Goal: Task Accomplishment & Management: Manage account settings

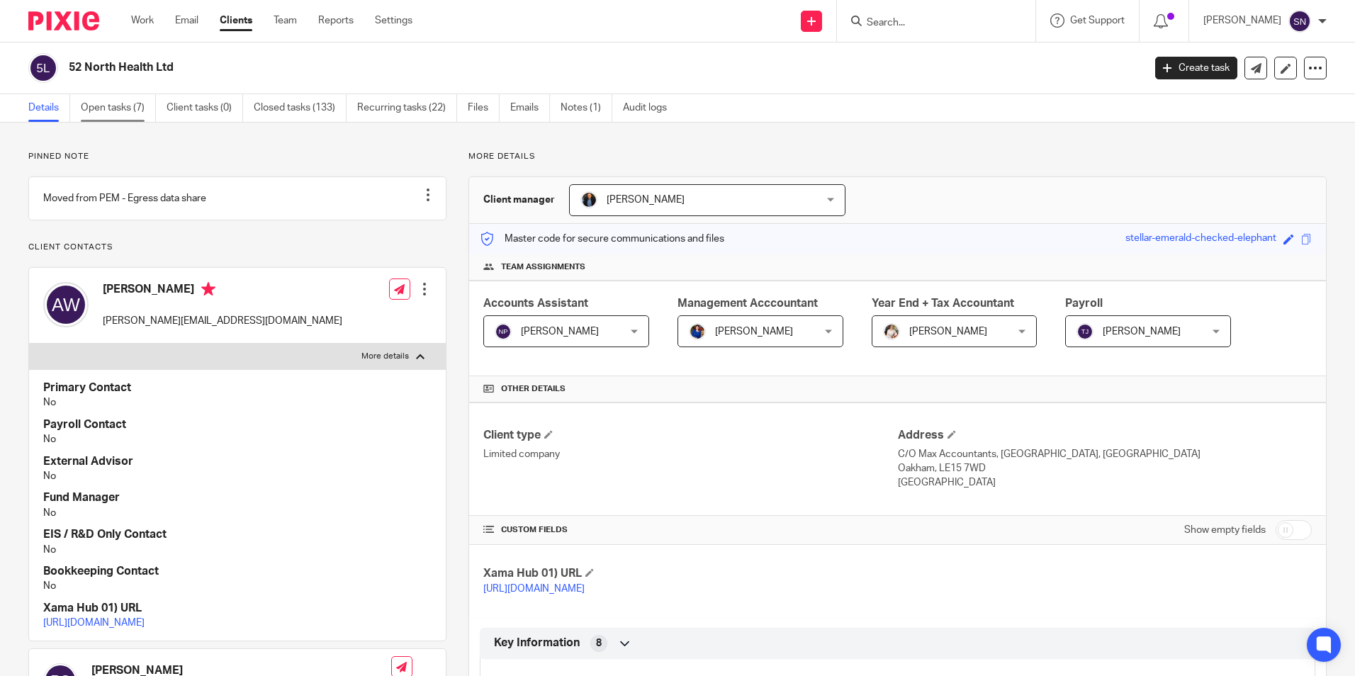
drag, startPoint x: 157, startPoint y: 103, endPoint x: 156, endPoint y: 113, distance: 9.3
click at [156, 108] on ul "Details Open tasks (7) Client tasks (0) Closed tasks (133) Recurring tasks (22)…" at bounding box center [358, 108] width 660 height 28
click at [154, 113] on link "Open tasks (7)" at bounding box center [118, 108] width 75 height 28
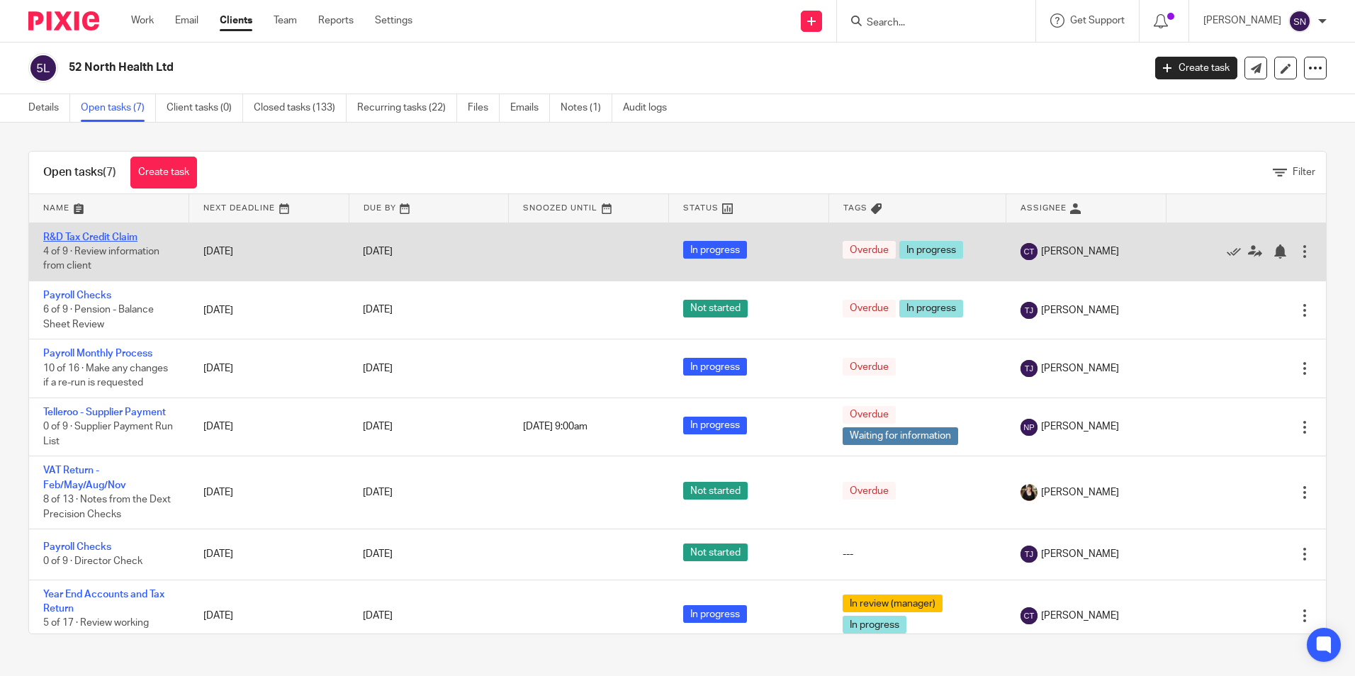
click at [112, 239] on link "R&D Tax Credit Claim" at bounding box center [90, 237] width 94 height 10
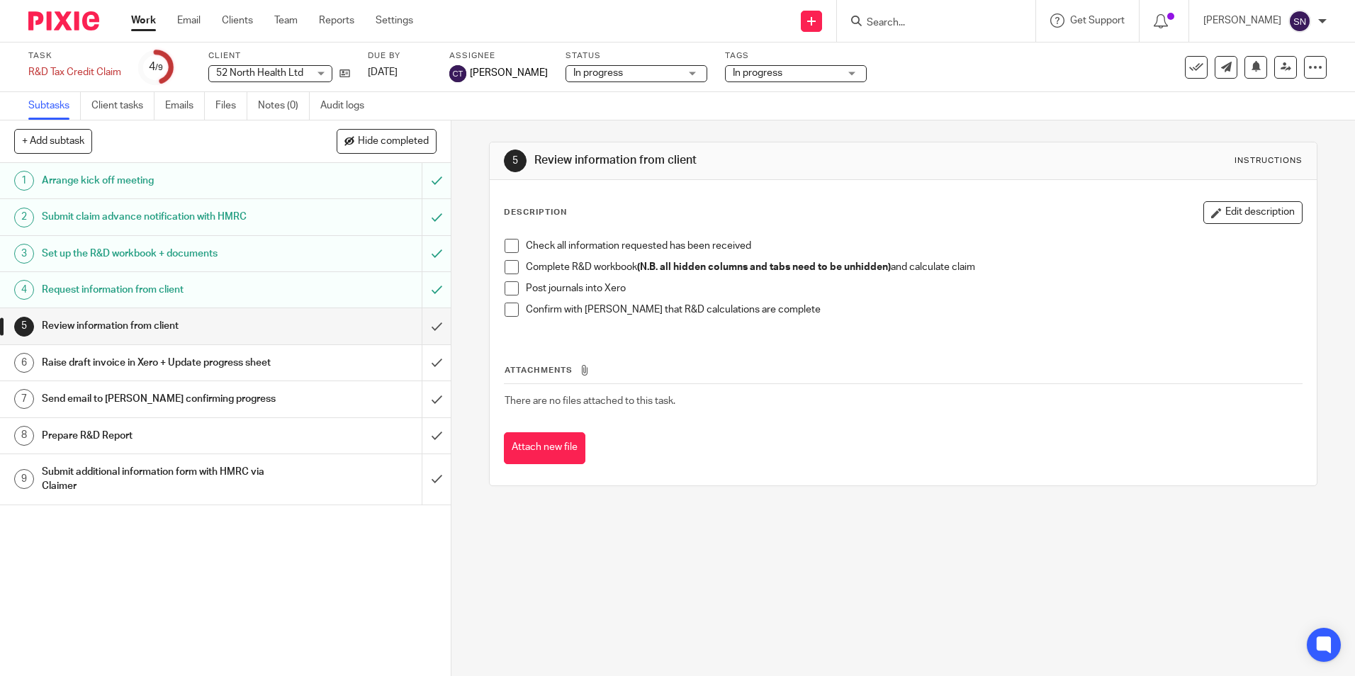
click at [505, 251] on span at bounding box center [512, 246] width 14 height 14
click at [505, 269] on span at bounding box center [512, 267] width 14 height 14
click at [122, 334] on h1 "Review information from client" at bounding box center [164, 325] width 244 height 21
click at [135, 393] on h1 "Send email to Kayleigh confirming progress" at bounding box center [164, 398] width 244 height 21
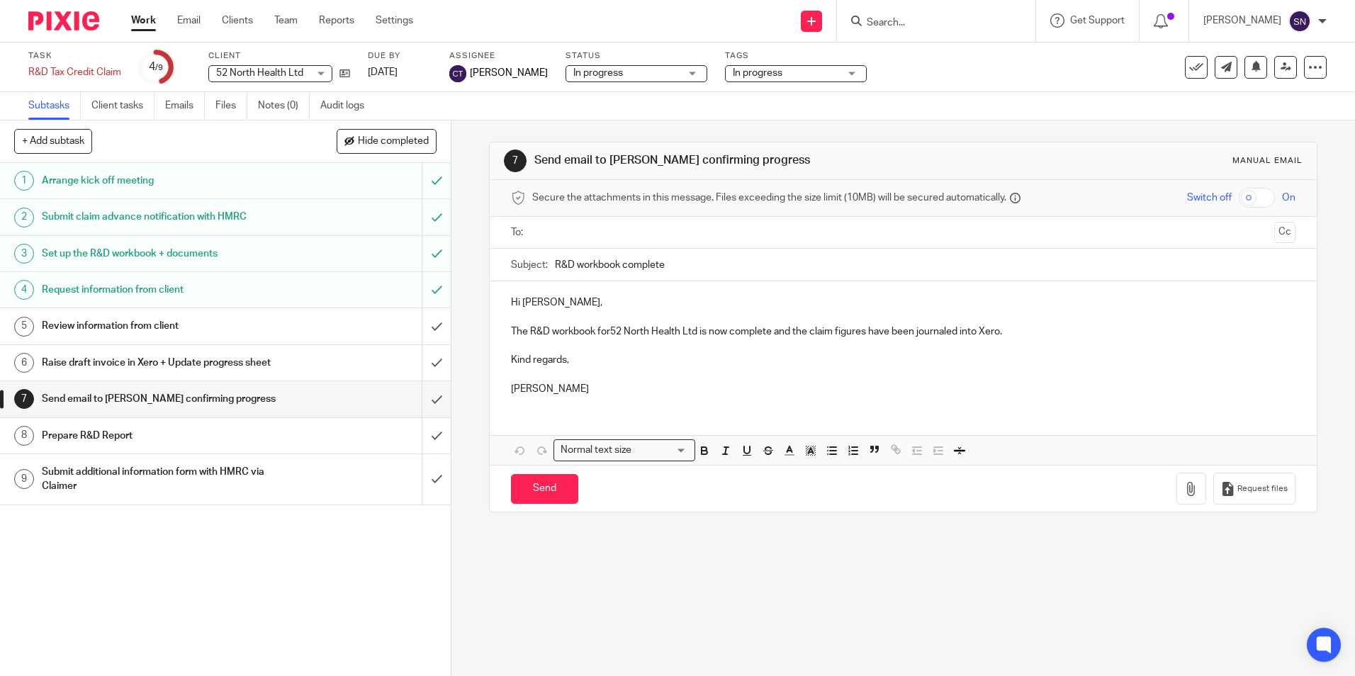
click at [112, 439] on h1 "Prepare R&D Report" at bounding box center [164, 435] width 244 height 21
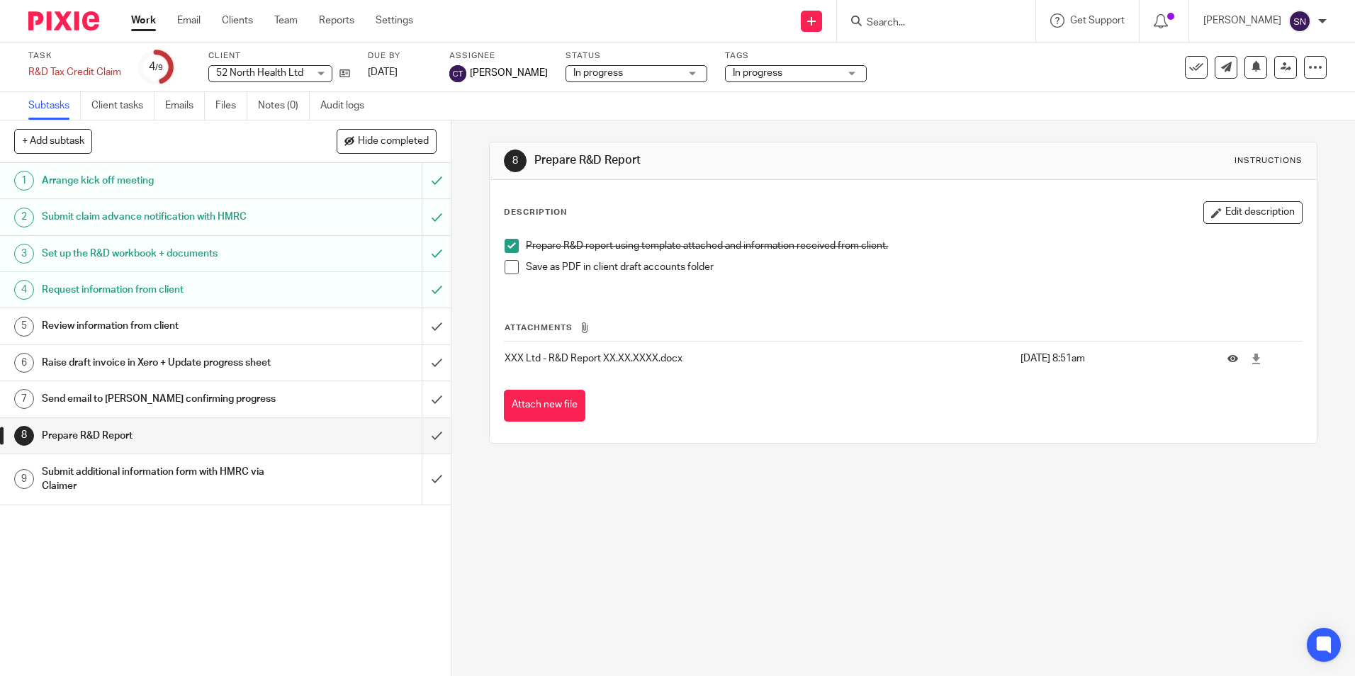
click at [76, 553] on div "1 Arrange kick off meeting 2 Submit claim advance notification with HMRC 3 Set …" at bounding box center [225, 419] width 451 height 513
click at [89, 288] on h1 "Request information from client" at bounding box center [164, 289] width 244 height 21
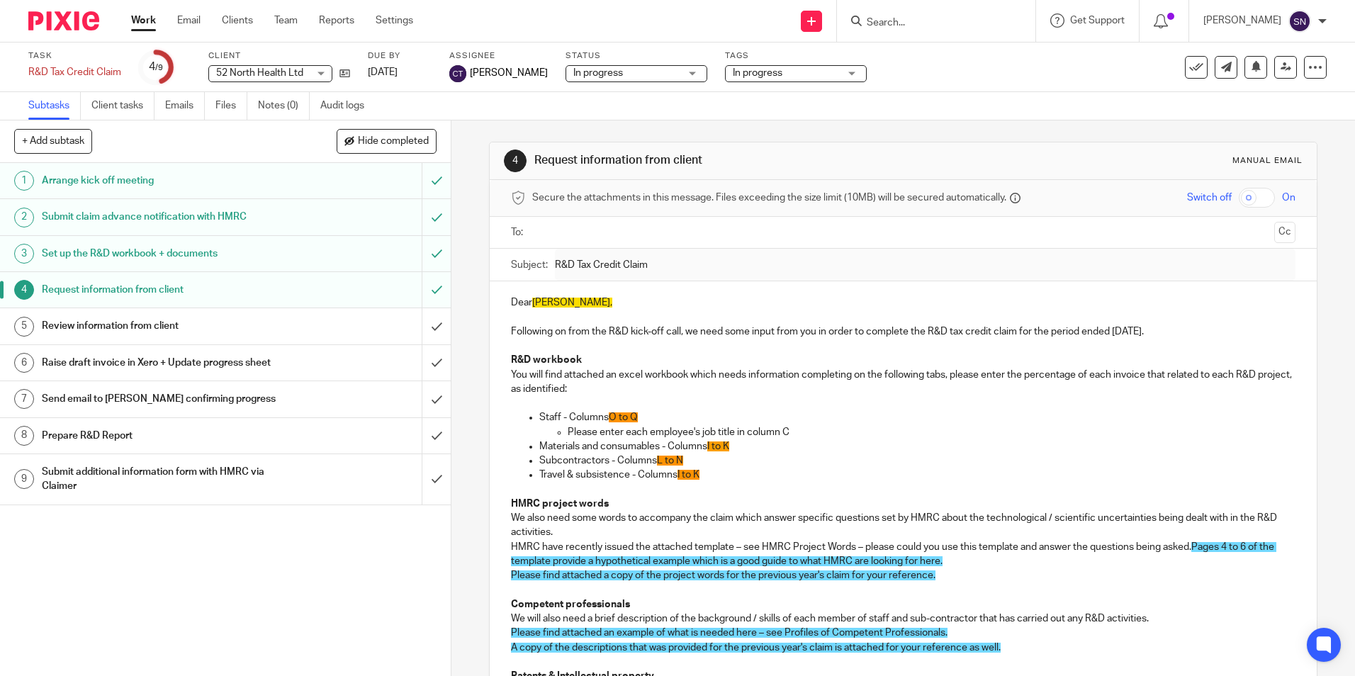
click at [117, 325] on h1 "Review information from client" at bounding box center [164, 325] width 244 height 21
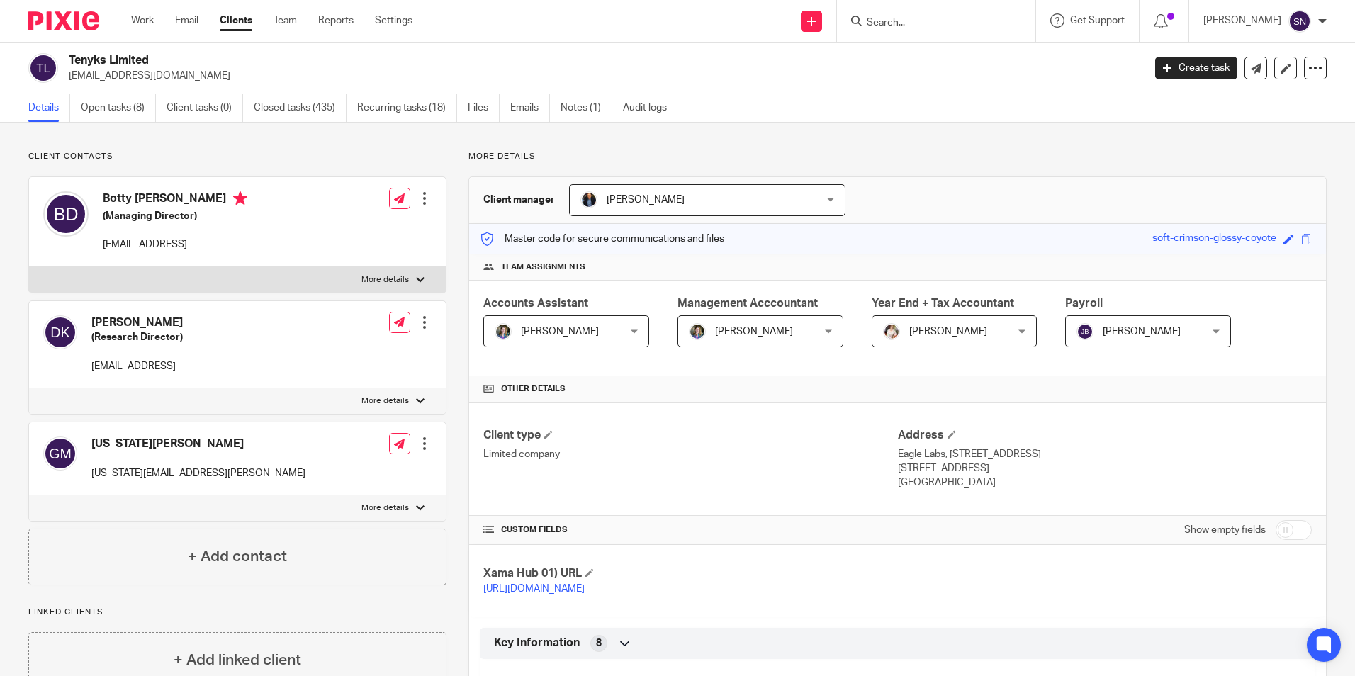
click at [604, 115] on link "Notes (1)" at bounding box center [587, 108] width 52 height 28
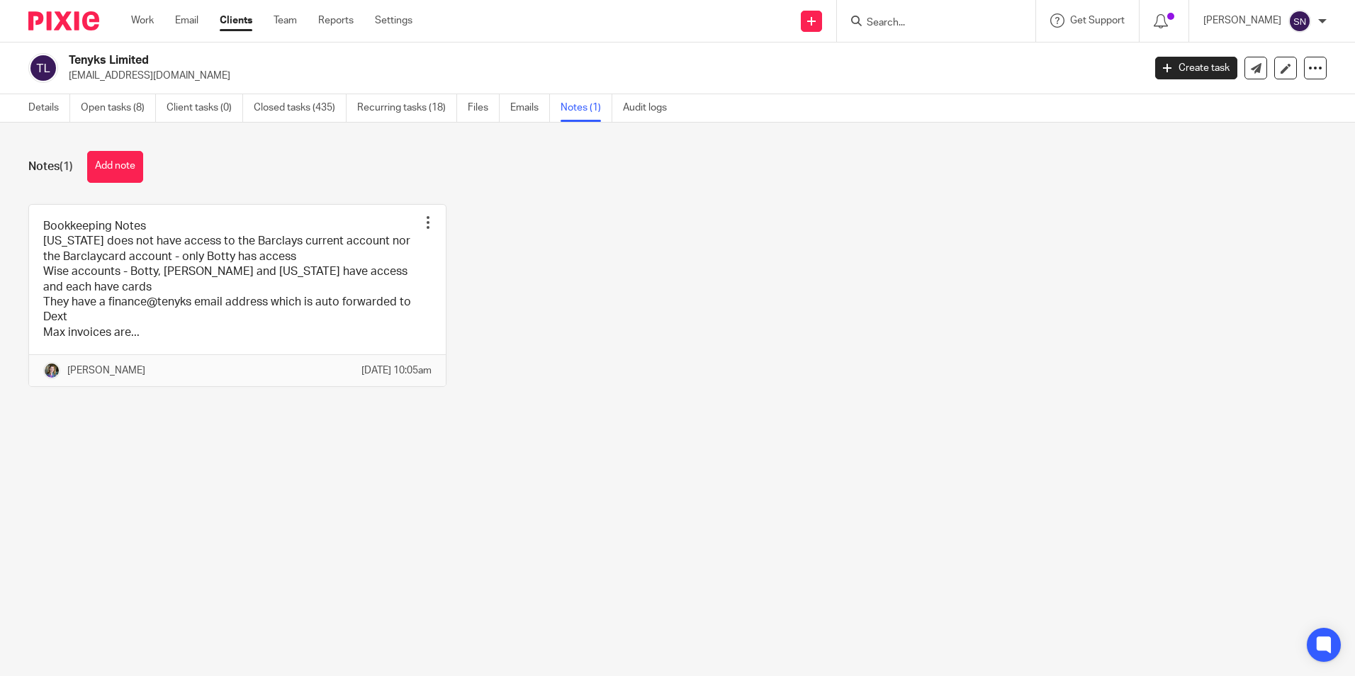
drag, startPoint x: 235, startPoint y: 477, endPoint x: 225, endPoint y: 439, distance: 38.7
click at [235, 477] on main "Tenyks Limited btd26@cam.ac.uk Create task Update from Companies House Export d…" at bounding box center [677, 338] width 1355 height 676
click at [128, 103] on link "Open tasks (8)" at bounding box center [118, 108] width 75 height 28
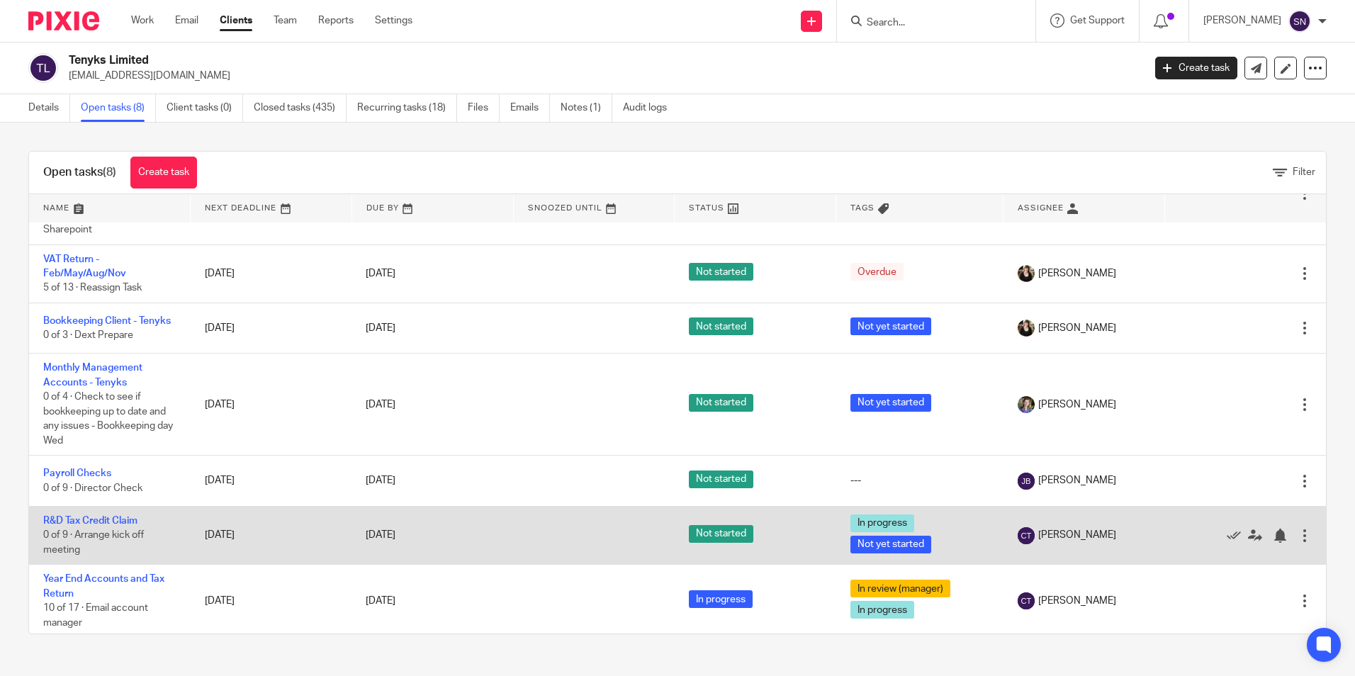
scroll to position [142, 0]
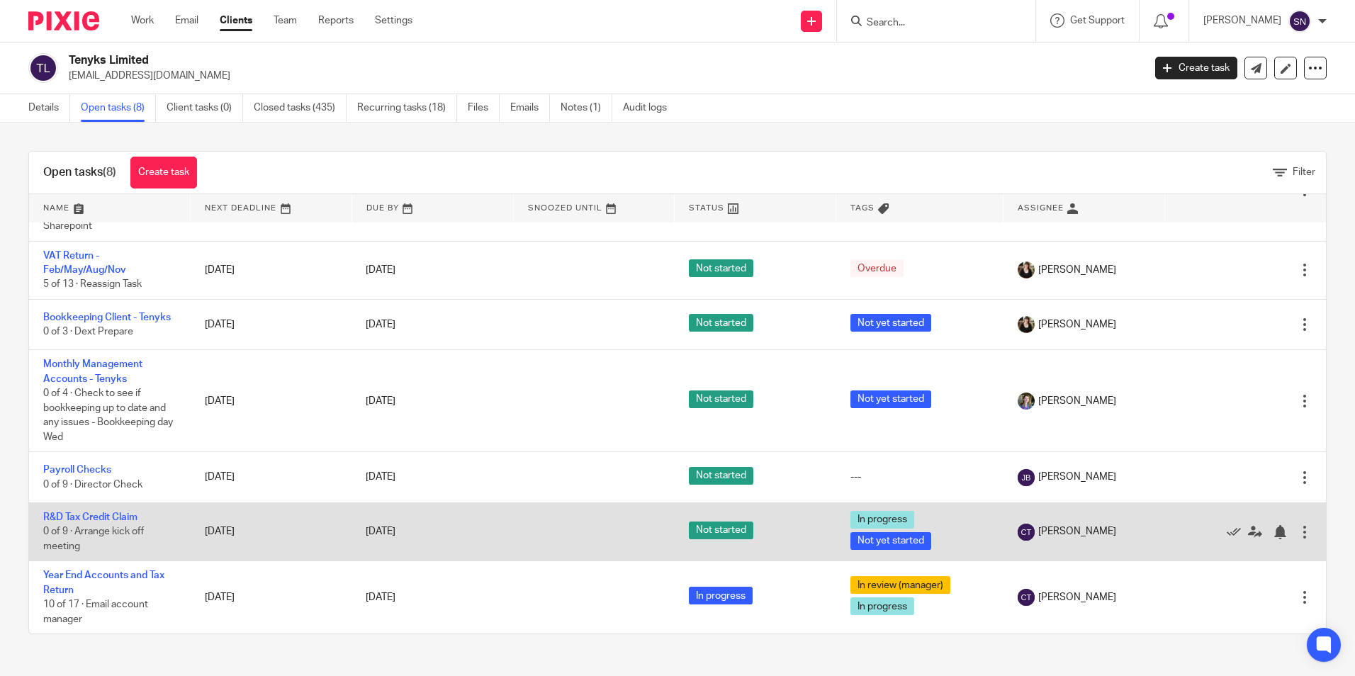
click at [123, 522] on td "R&D Tax Credit Claim 0 of 9 · Arrange kick off meeting" at bounding box center [110, 531] width 162 height 58
click at [122, 507] on td "R&D Tax Credit Claim 0 of 9 · Arrange kick off meeting" at bounding box center [110, 531] width 162 height 58
click at [129, 517] on link "R&D Tax Credit Claim" at bounding box center [90, 517] width 94 height 10
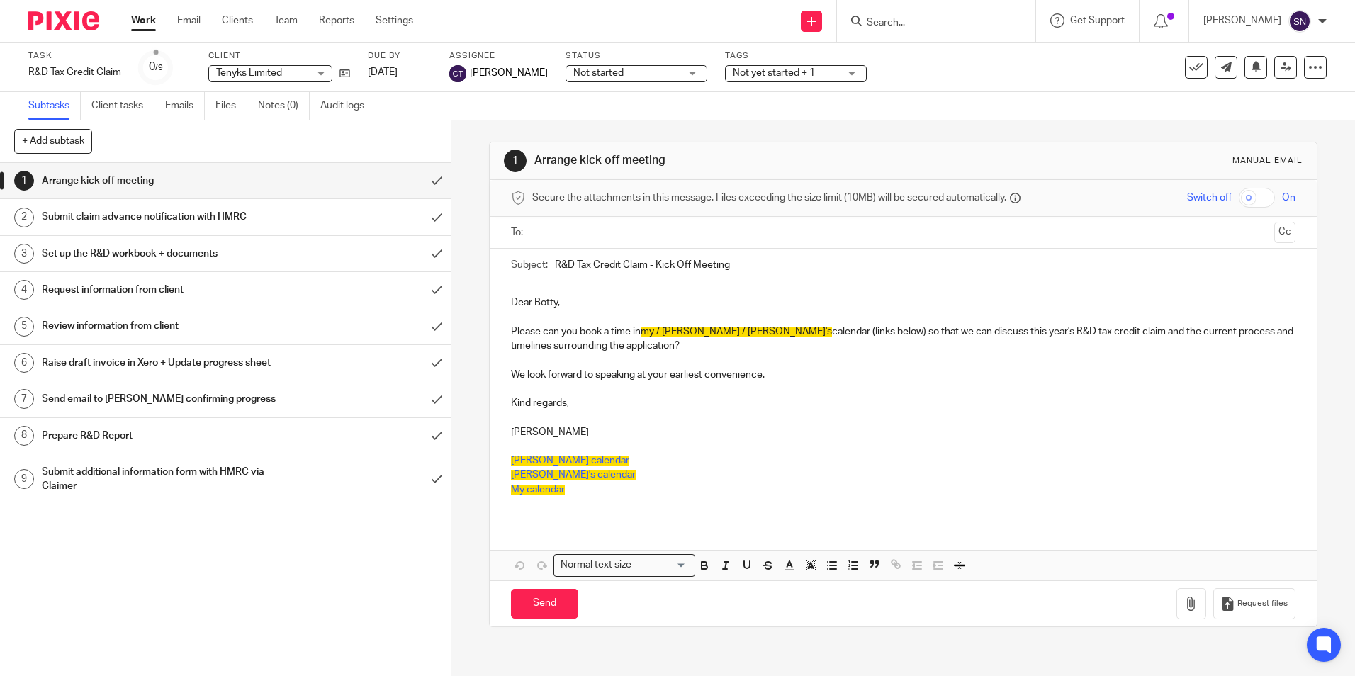
click at [215, 211] on h1 "Submit claim advance notification with HMRC" at bounding box center [164, 216] width 244 height 21
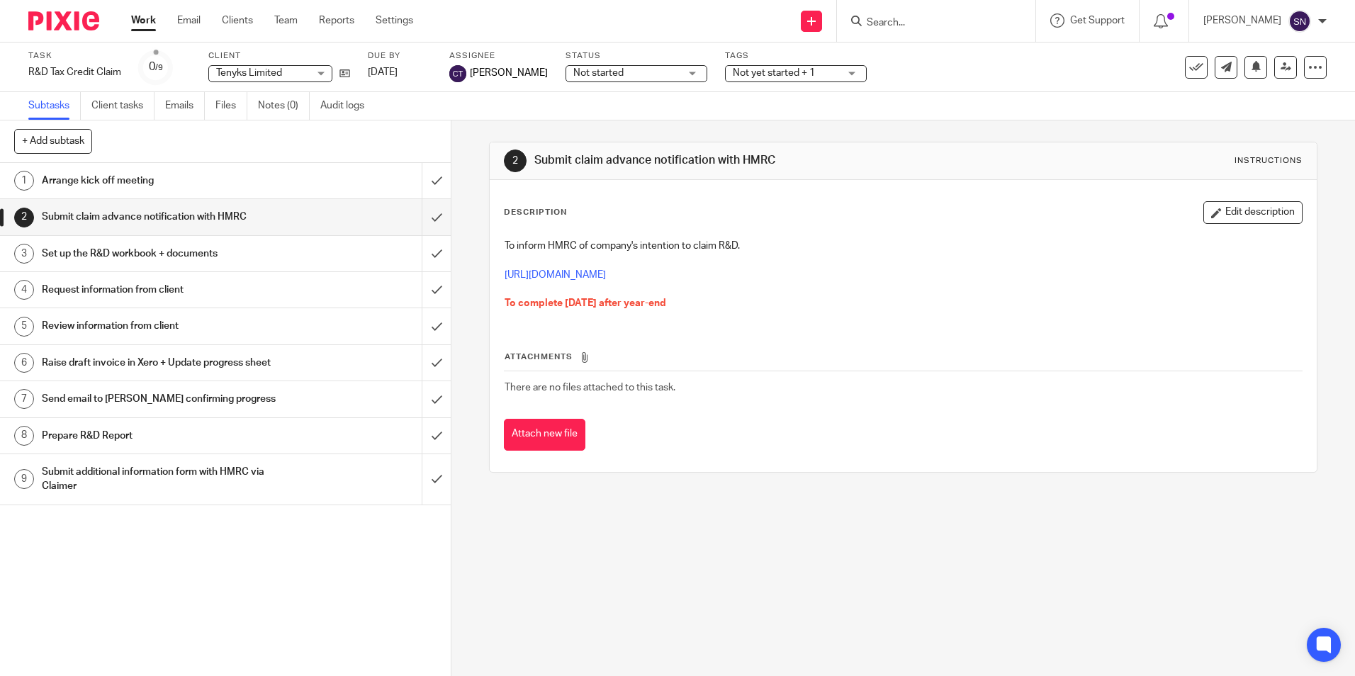
click at [212, 185] on h1 "Arrange kick off meeting" at bounding box center [164, 180] width 244 height 21
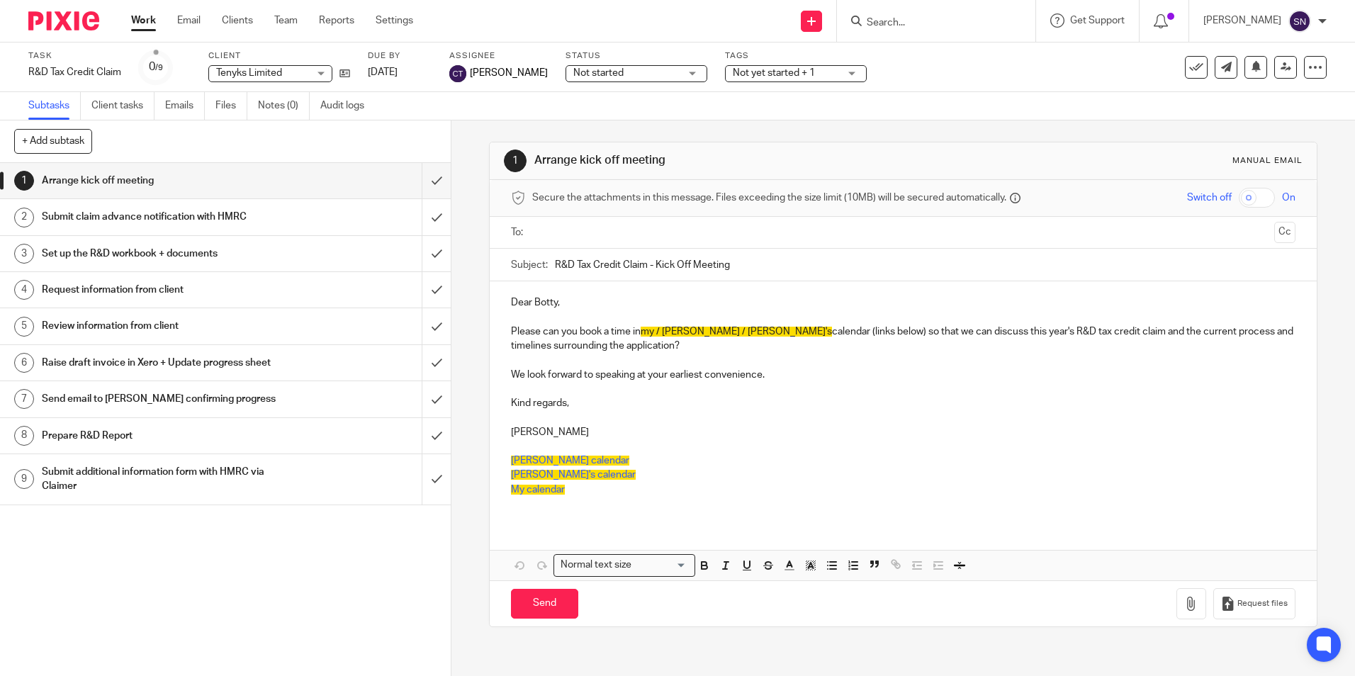
click at [204, 214] on h1 "Submit claim advance notification with HMRC" at bounding box center [164, 216] width 244 height 21
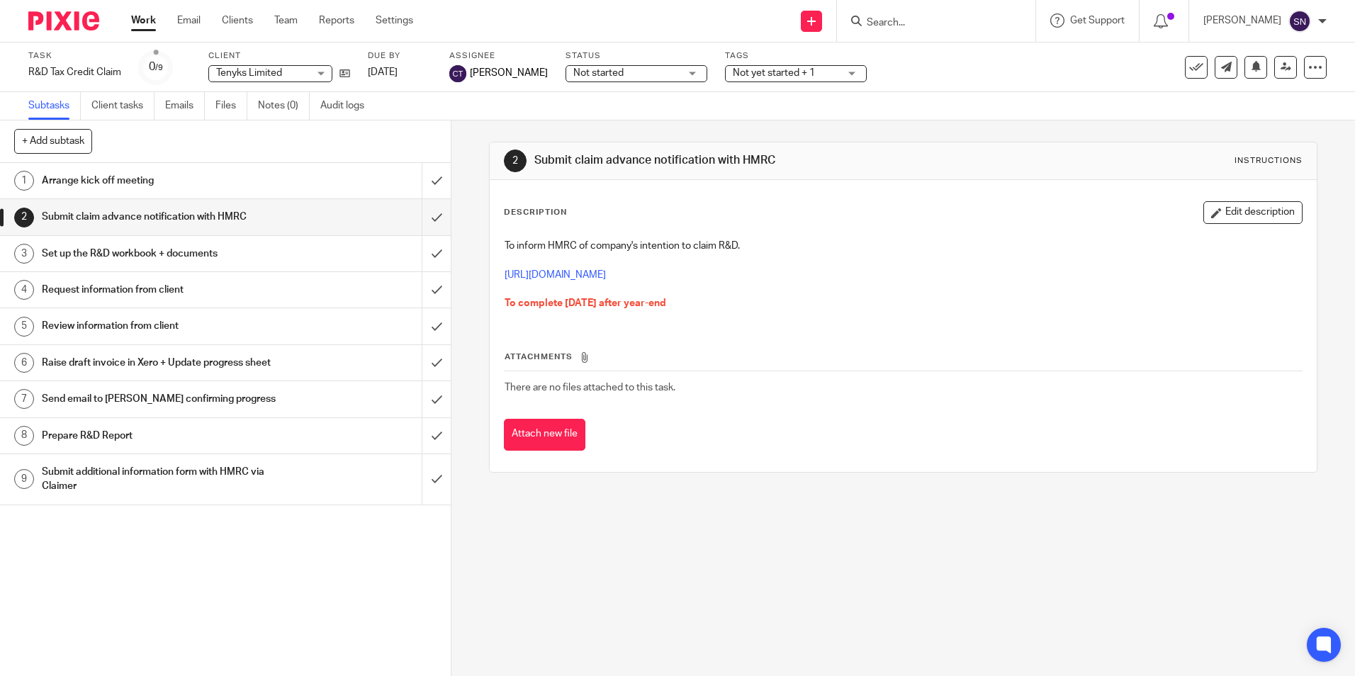
click at [194, 256] on h1 "Set up the R&D workbook + documents" at bounding box center [164, 253] width 244 height 21
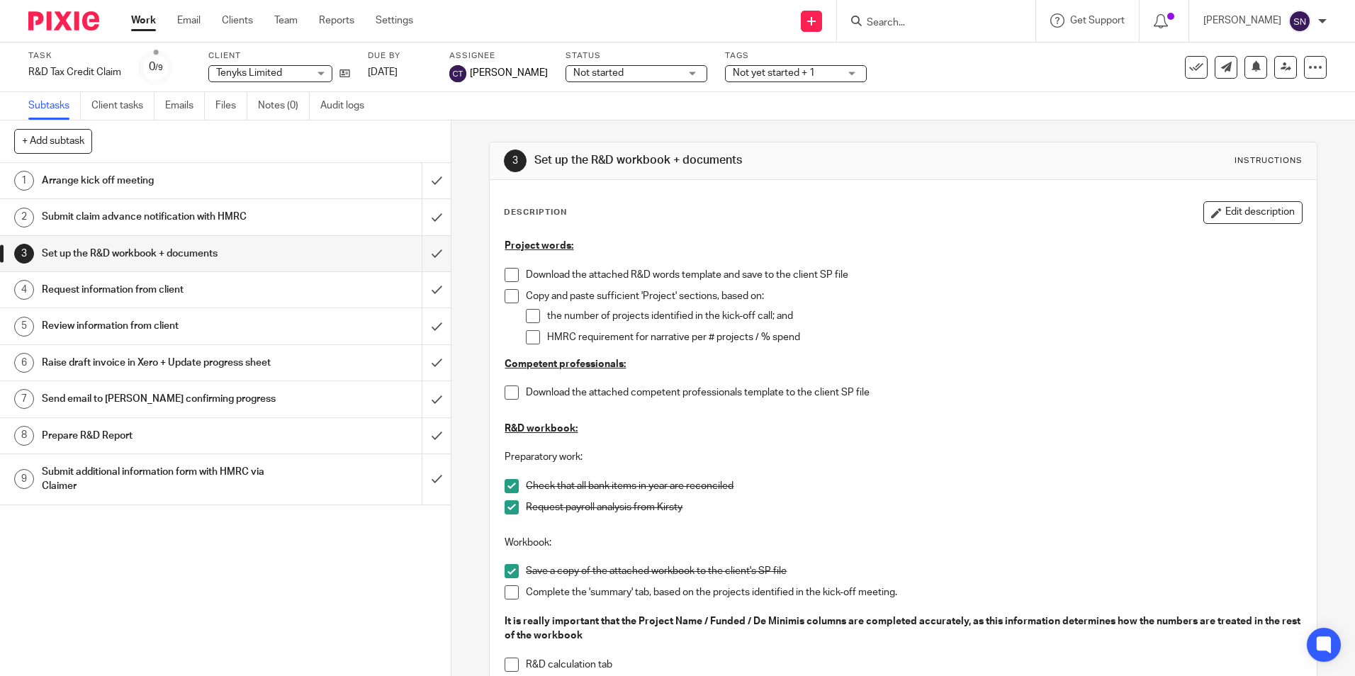
click at [505, 275] on span at bounding box center [512, 275] width 14 height 14
click at [510, 299] on span at bounding box center [512, 296] width 14 height 14
click at [529, 312] on span at bounding box center [533, 316] width 14 height 14
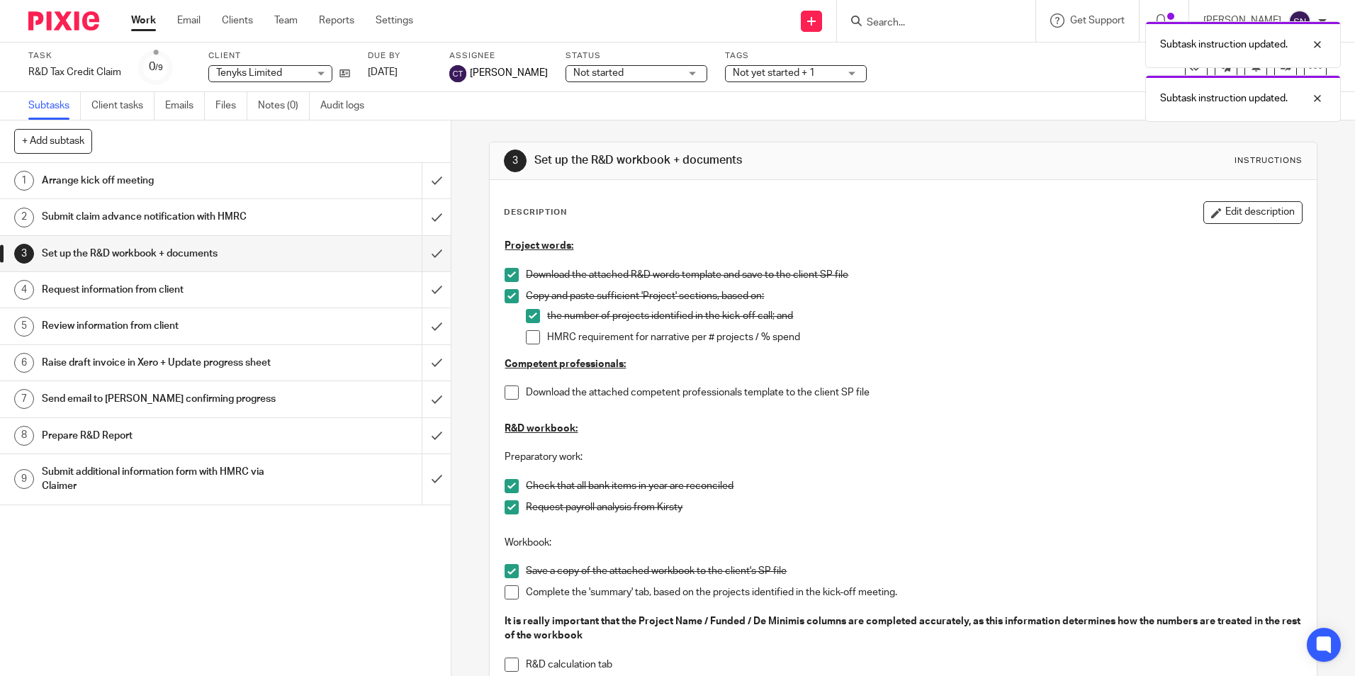
click at [533, 340] on span at bounding box center [533, 337] width 14 height 14
click at [173, 288] on h1 "Request information from client" at bounding box center [164, 289] width 244 height 21
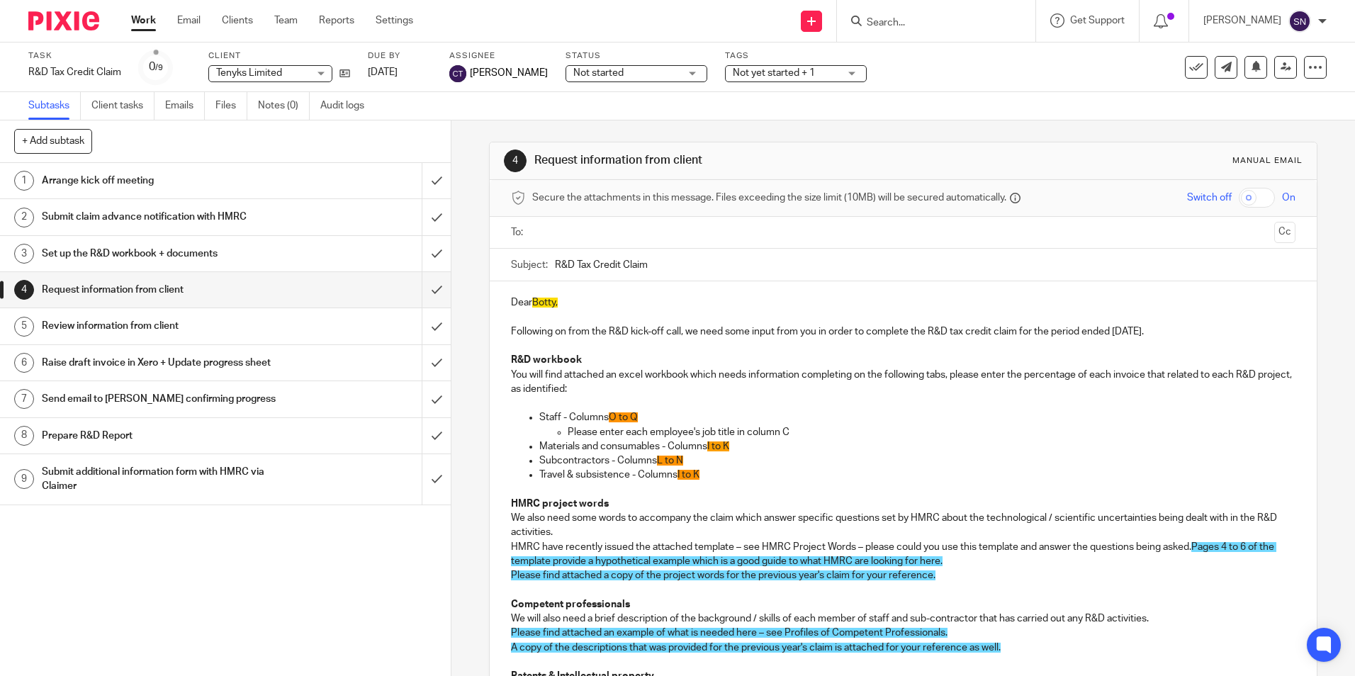
click at [185, 332] on h1 "Review information from client" at bounding box center [164, 325] width 244 height 21
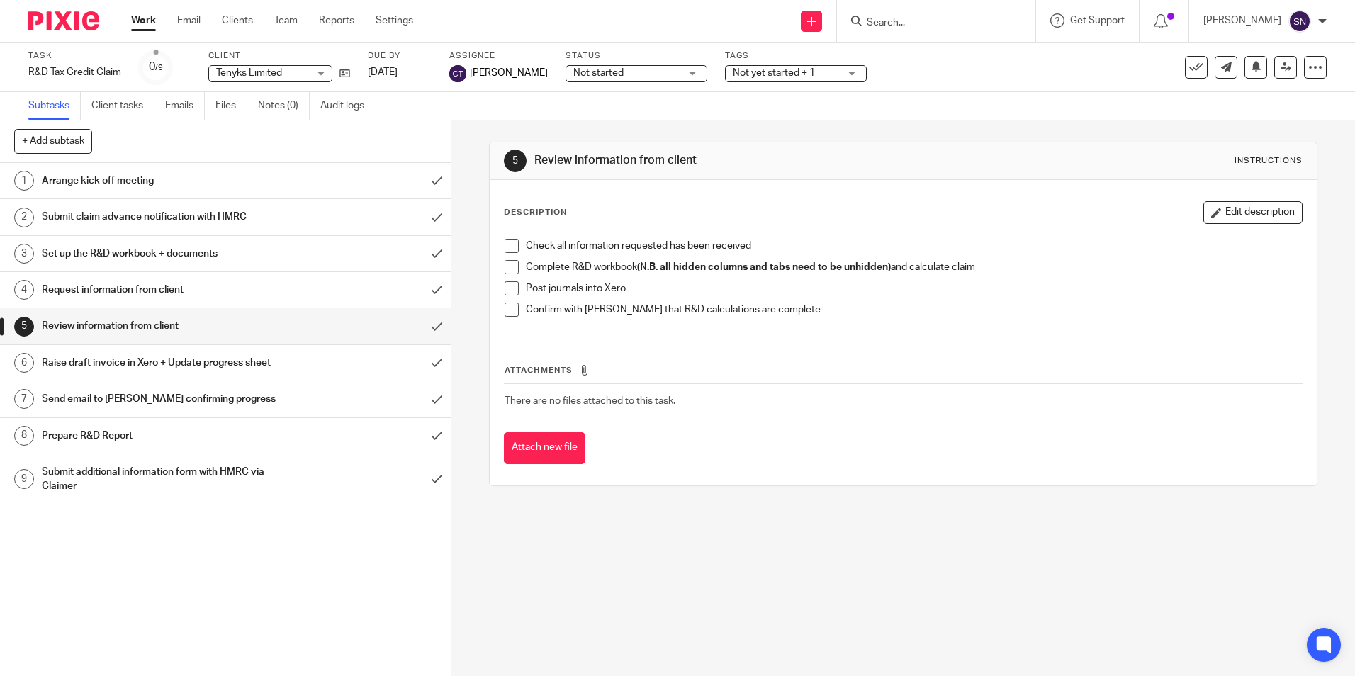
click at [510, 268] on span at bounding box center [512, 267] width 14 height 14
click at [189, 401] on h1 "Send email to [PERSON_NAME] confirming progress" at bounding box center [164, 398] width 244 height 21
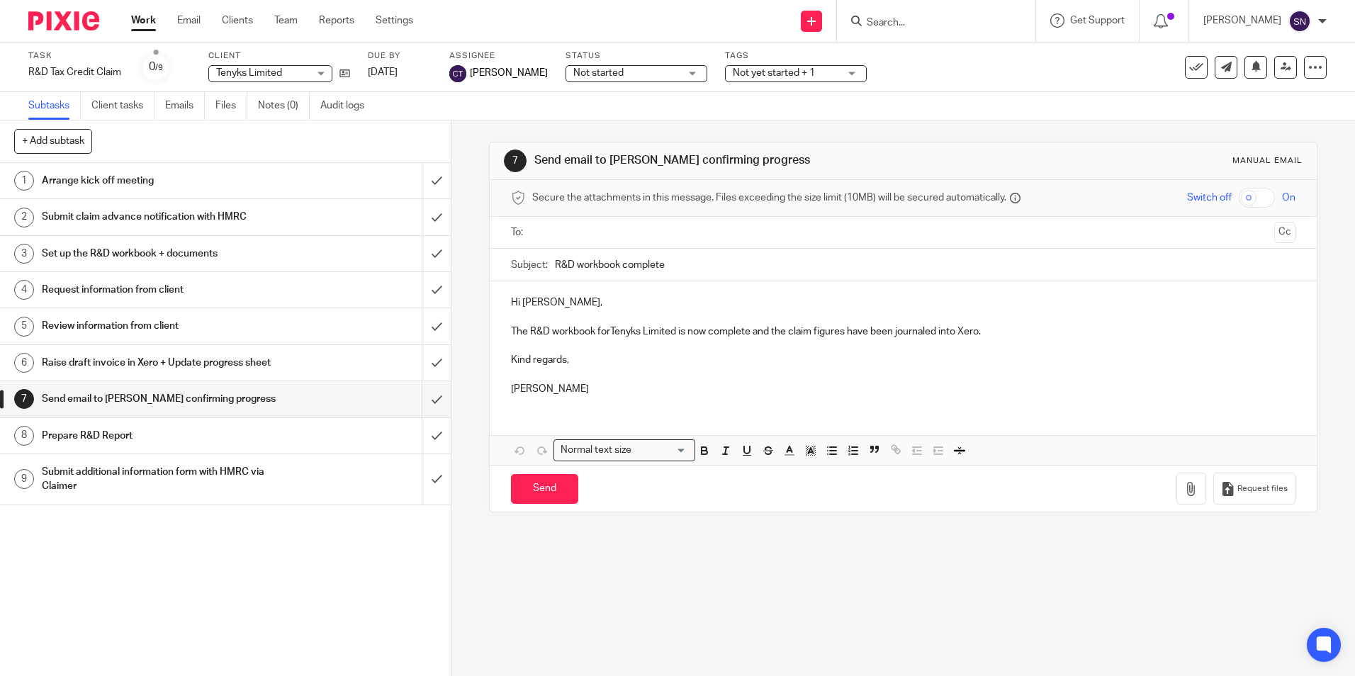
click at [698, 528] on div "7 Send email to Kayleigh confirming progress Manual email Secure the attachment…" at bounding box center [903, 326] width 828 height 413
click at [134, 446] on link "8 Prepare R&D Report" at bounding box center [211, 435] width 422 height 35
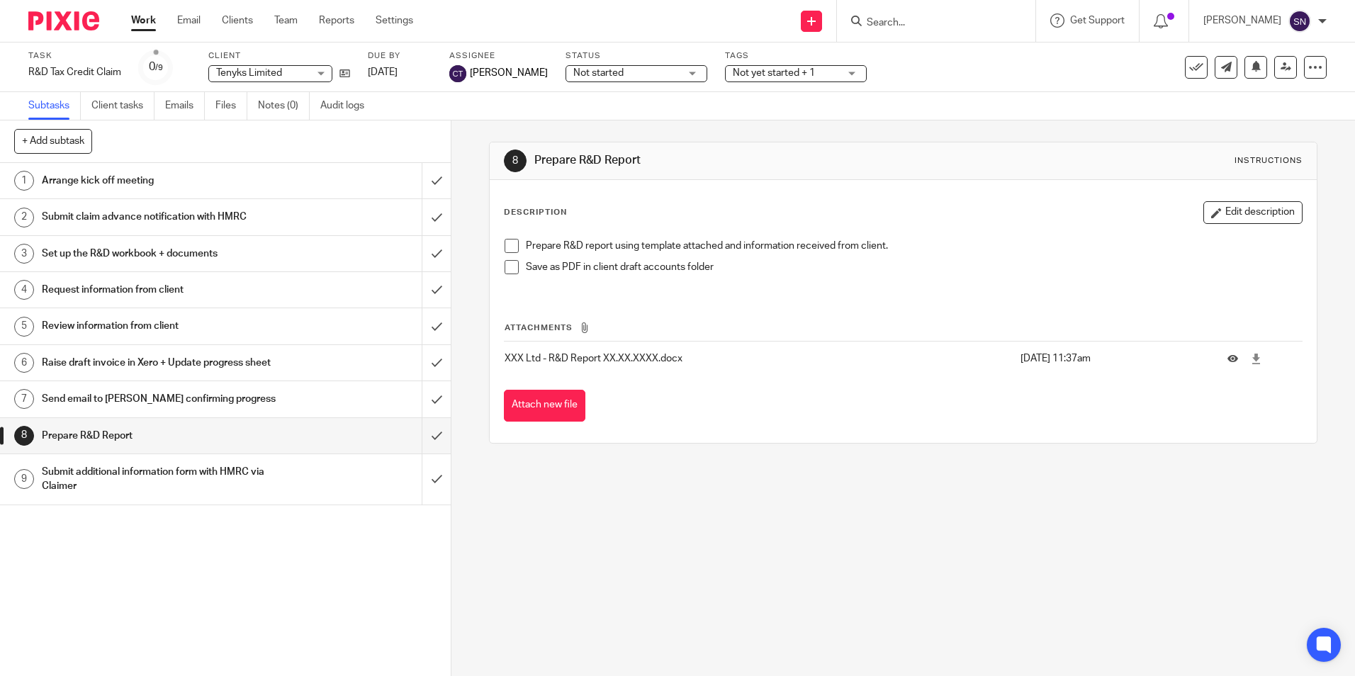
click at [511, 241] on span at bounding box center [512, 246] width 14 height 14
drag, startPoint x: 599, startPoint y: 524, endPoint x: 592, endPoint y: 518, distance: 8.5
click at [597, 522] on div "8 Prepare R&D Report Instructions Description Edit description Prepare R&D repo…" at bounding box center [903, 398] width 904 height 556
click at [610, 595] on div "8 Prepare R&D Report Instructions Description Edit description Prepare R&D repo…" at bounding box center [903, 398] width 904 height 556
